Goal: Transaction & Acquisition: Subscribe to service/newsletter

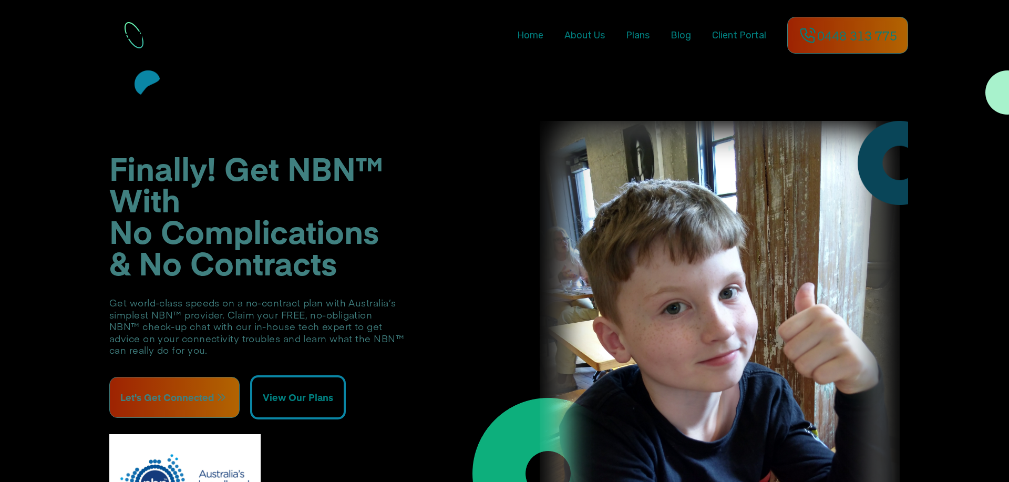
click at [626, 39] on span "Plans" at bounding box center [638, 35] width 24 height 12
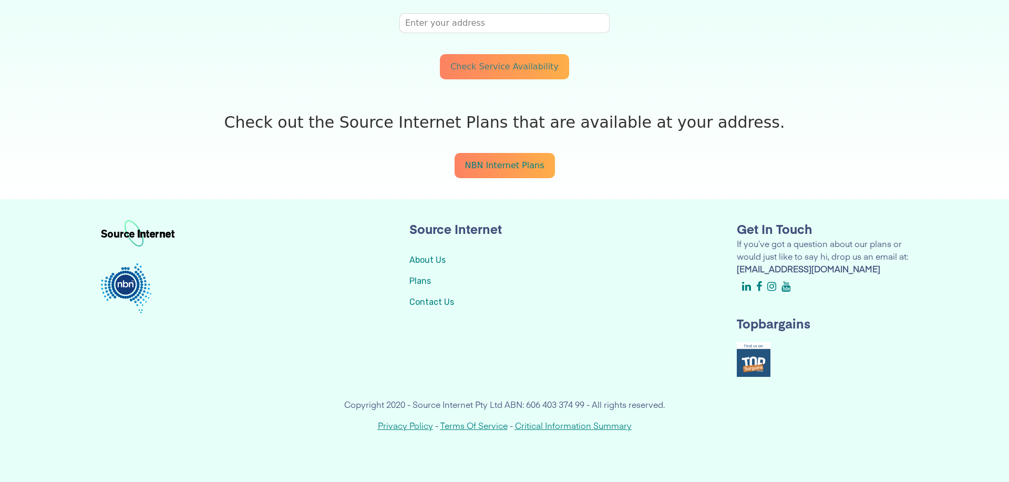
scroll to position [277, 0]
click at [409, 276] on link "Plans" at bounding box center [420, 281] width 22 height 10
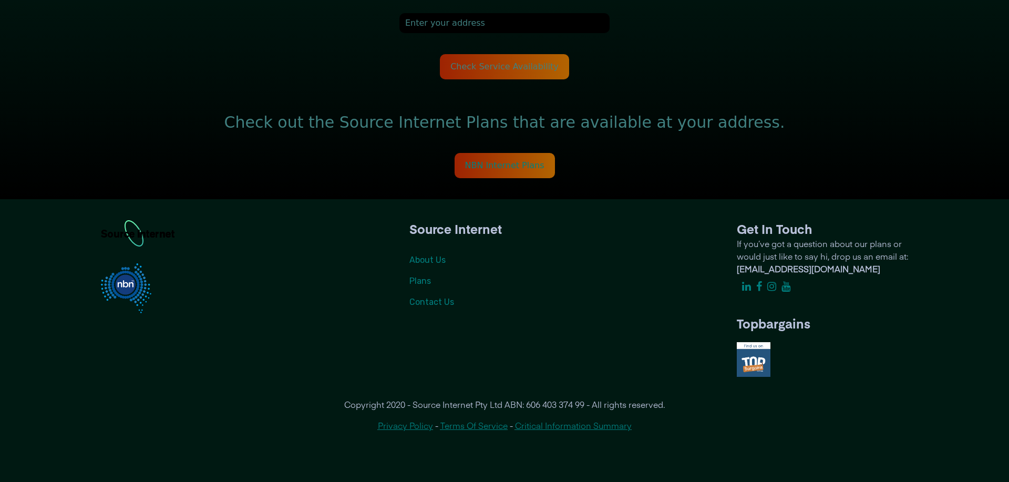
scroll to position [310, 0]
click at [409, 276] on link "Plans" at bounding box center [420, 281] width 22 height 10
click at [494, 160] on span "NBN Internet Plans" at bounding box center [504, 165] width 79 height 10
